Goal: Use online tool/utility: Use online tool/utility

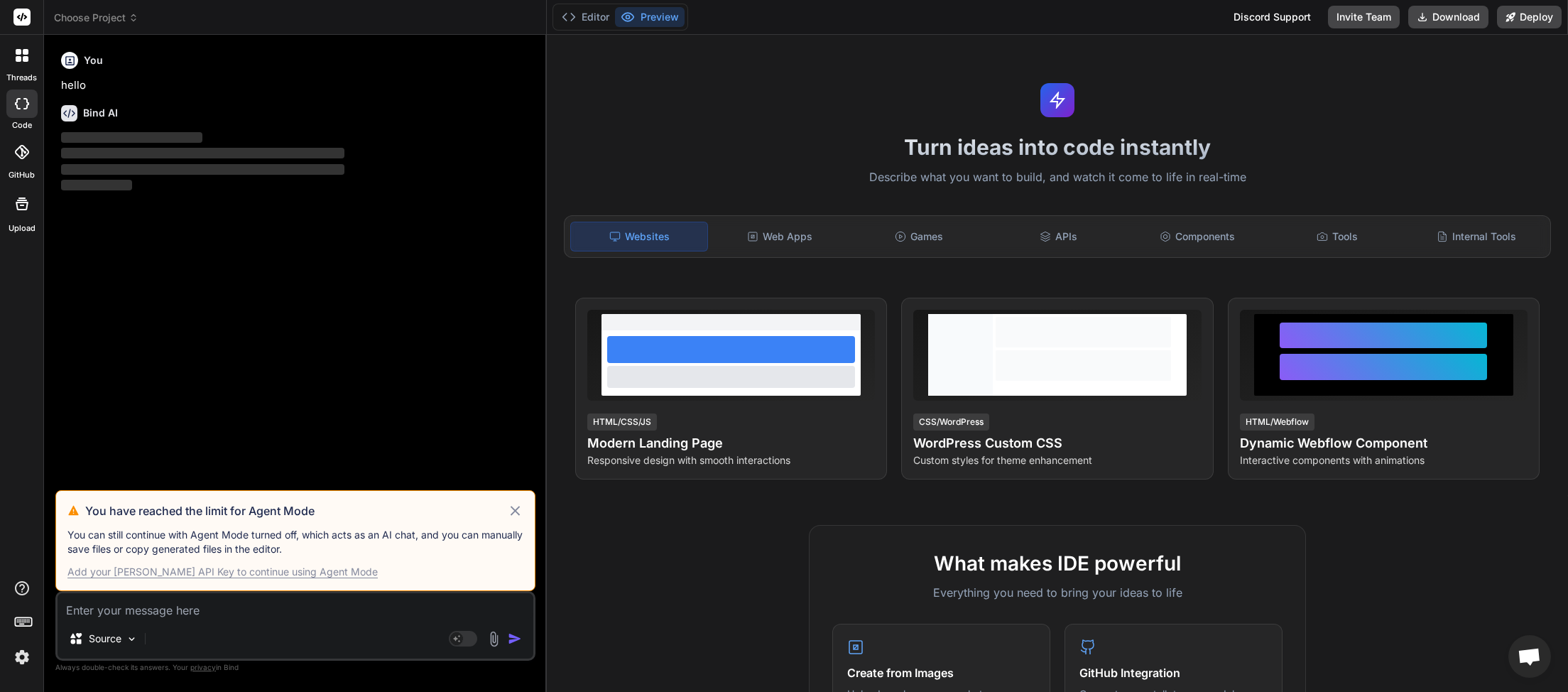
scroll to position [400, 0]
click at [512, 511] on icon at bounding box center [515, 510] width 16 height 17
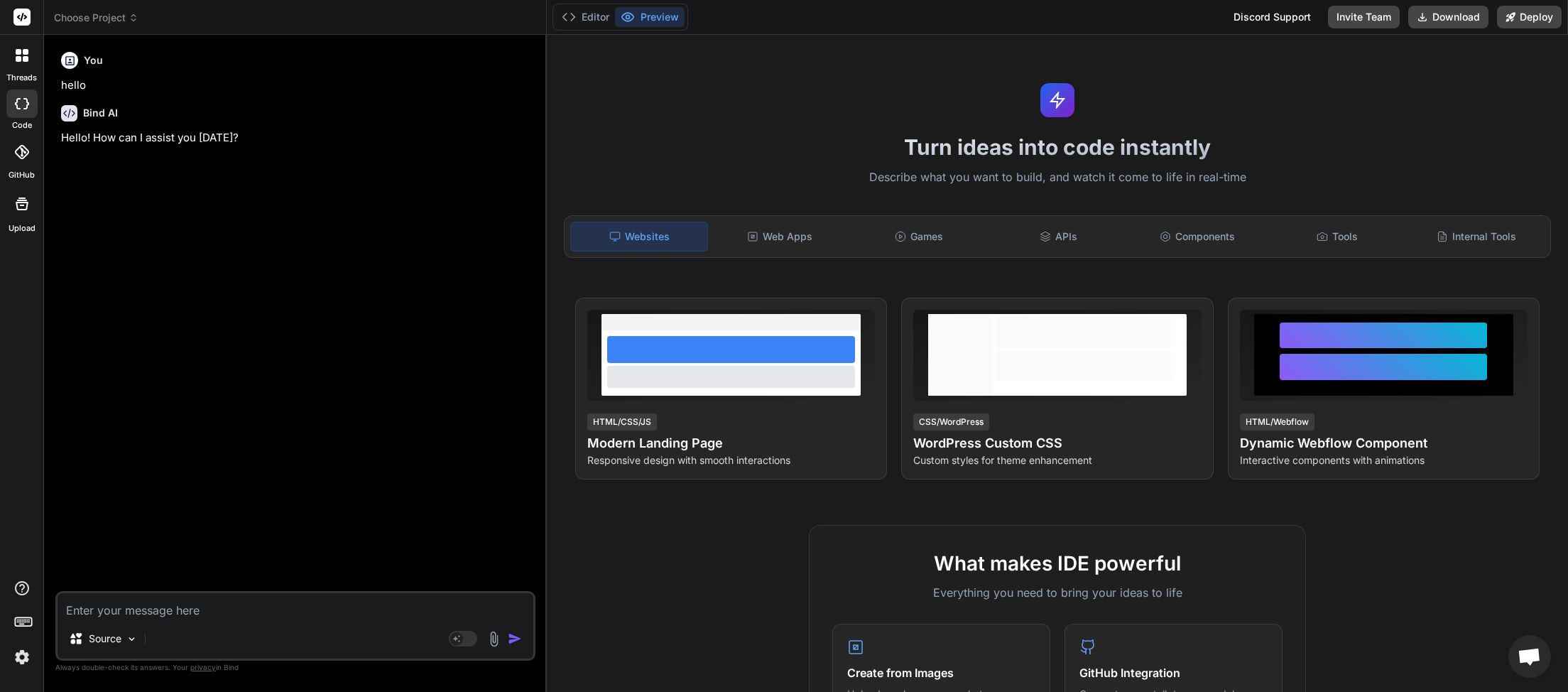
click at [123, 12] on span "Choose Project" at bounding box center [96, 18] width 85 height 14
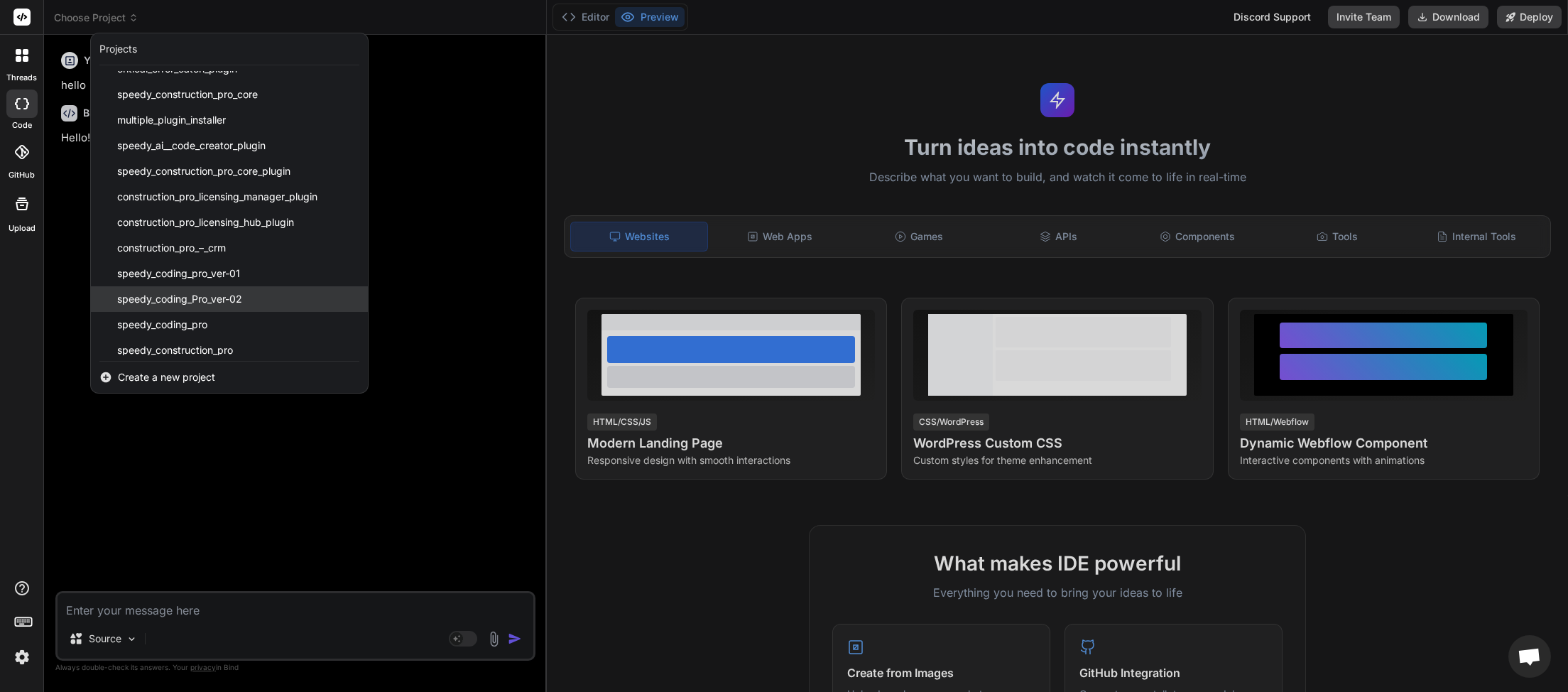
scroll to position [355, 0]
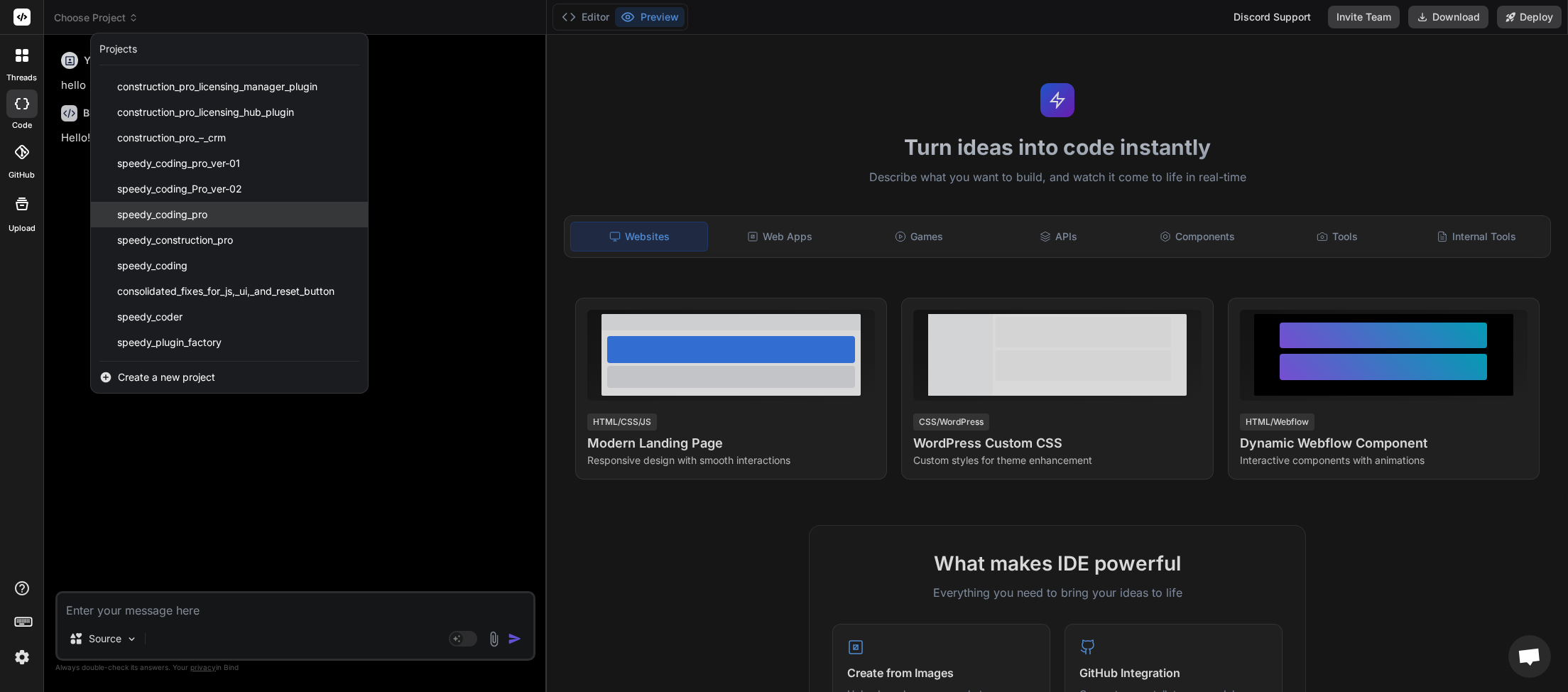
click at [175, 211] on span "speedy_coding_pro" at bounding box center [162, 214] width 90 height 14
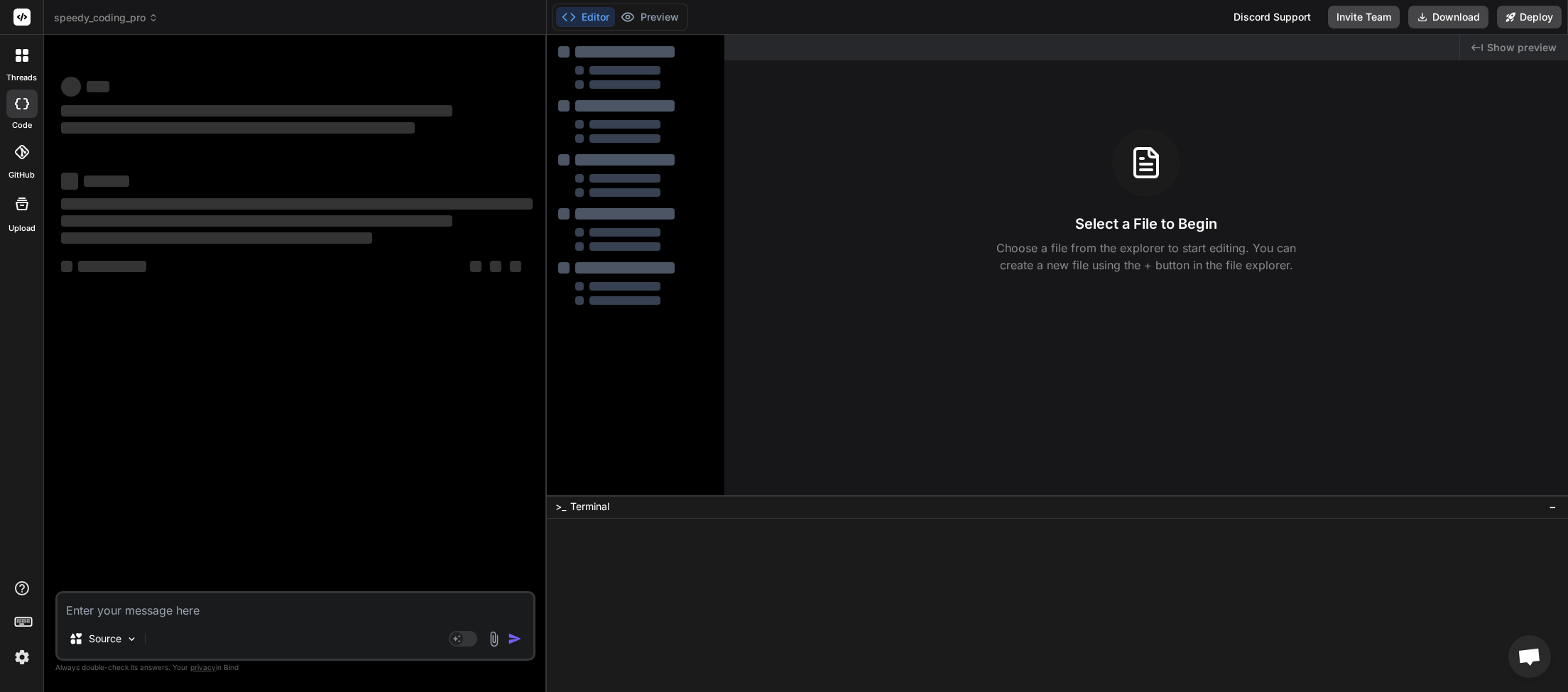
type textarea "x"
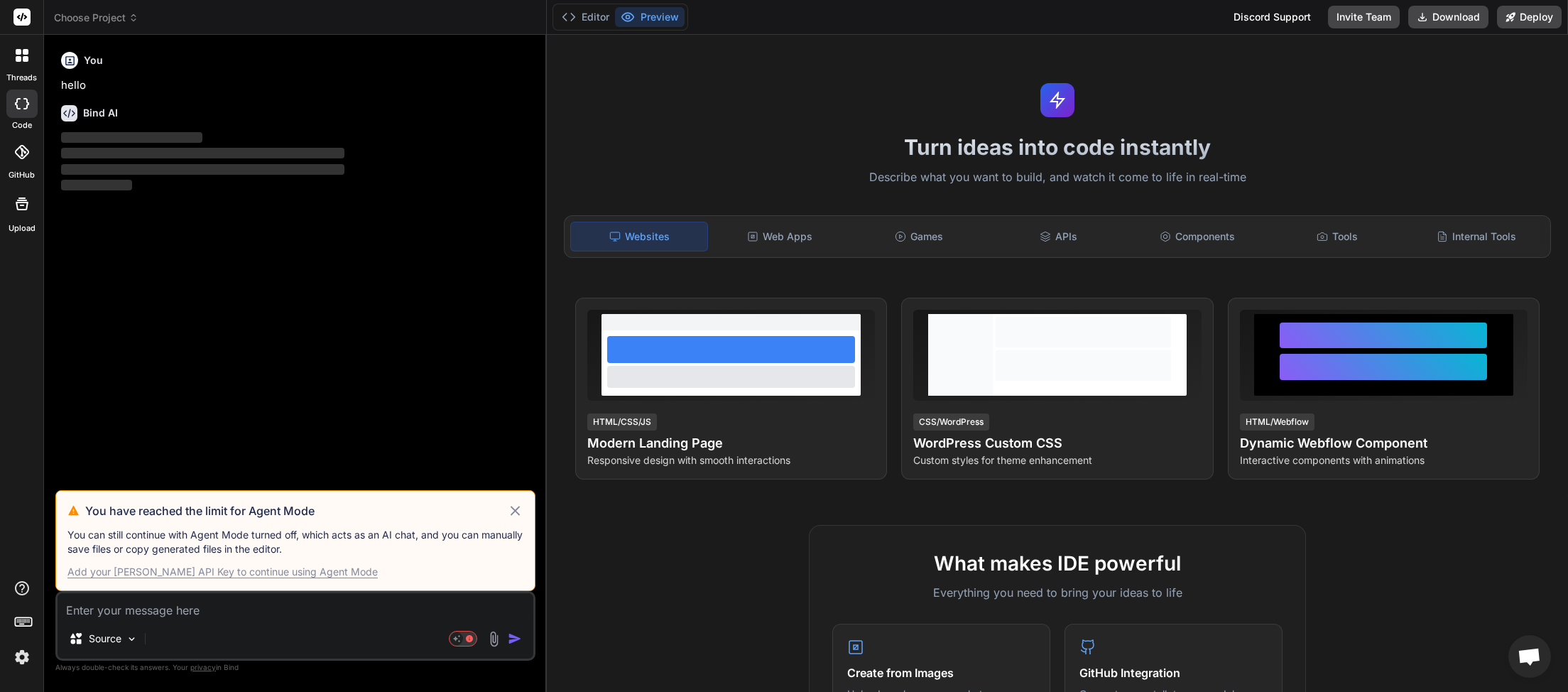
scroll to position [400, 0]
type textarea "x"
